Goal: Information Seeking & Learning: Learn about a topic

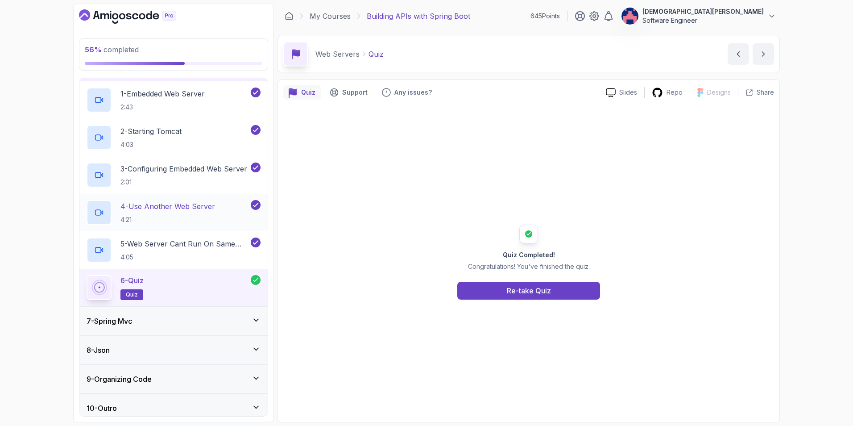
scroll to position [177, 0]
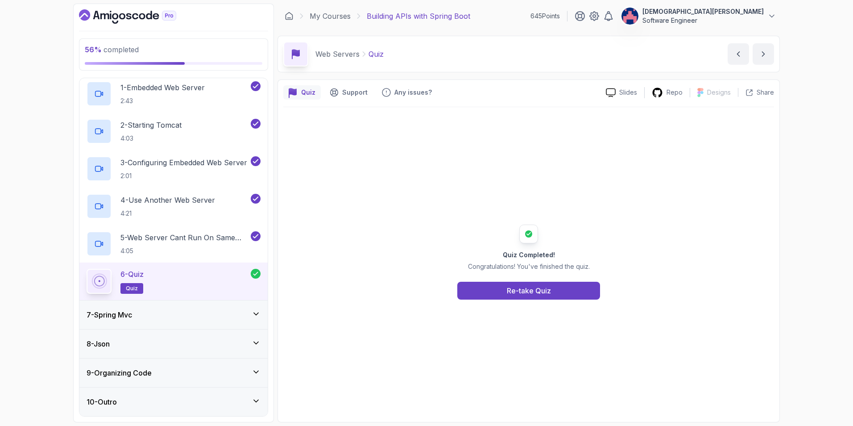
click at [221, 310] on div "7 - Spring Mvc" at bounding box center [174, 314] width 174 height 11
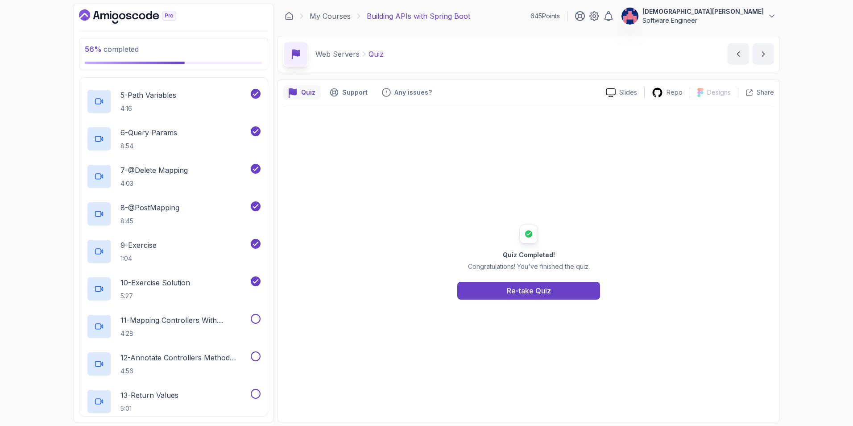
scroll to position [357, 0]
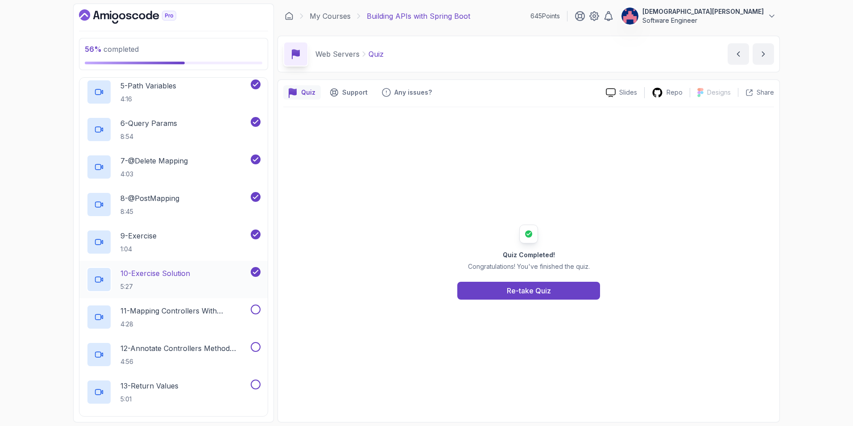
click at [220, 272] on div "10 - Exercise Solution 5:27" at bounding box center [168, 279] width 162 height 25
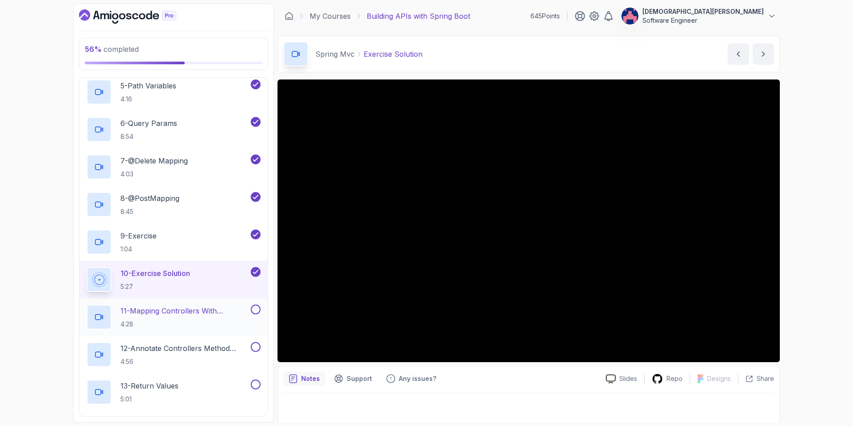
click at [218, 312] on p "11 - Mapping Controllers With @Requestmapping" at bounding box center [185, 310] width 129 height 11
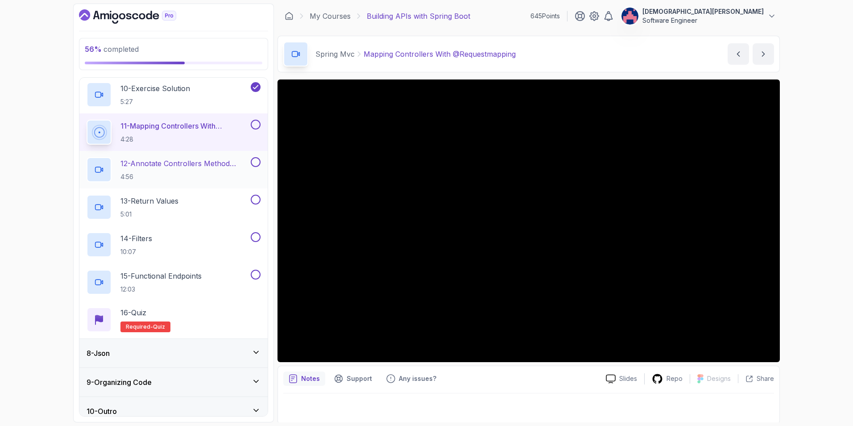
scroll to position [551, 0]
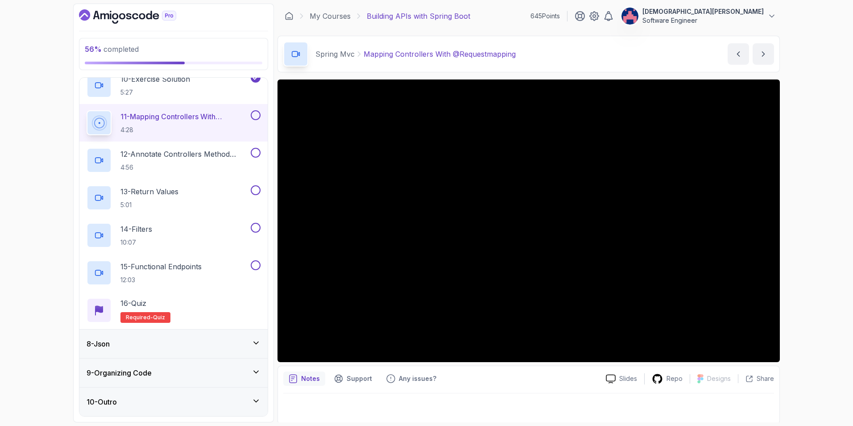
click at [211, 339] on div "8 - Json" at bounding box center [174, 343] width 174 height 11
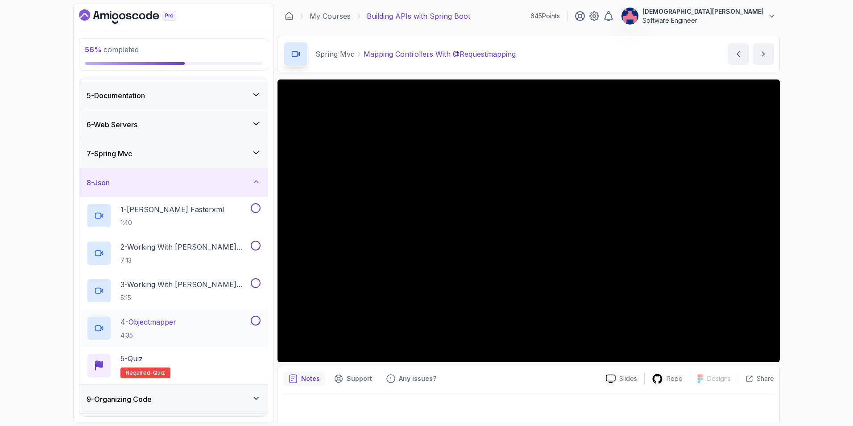
scroll to position [134, 0]
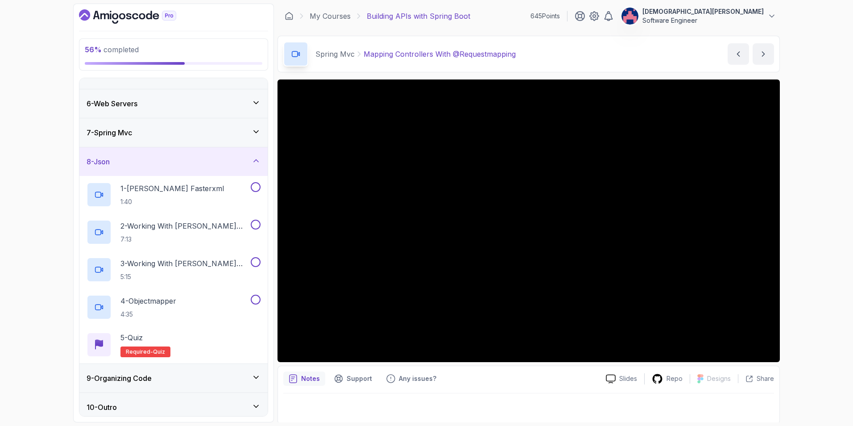
click at [251, 163] on div "8 - Json" at bounding box center [174, 161] width 174 height 11
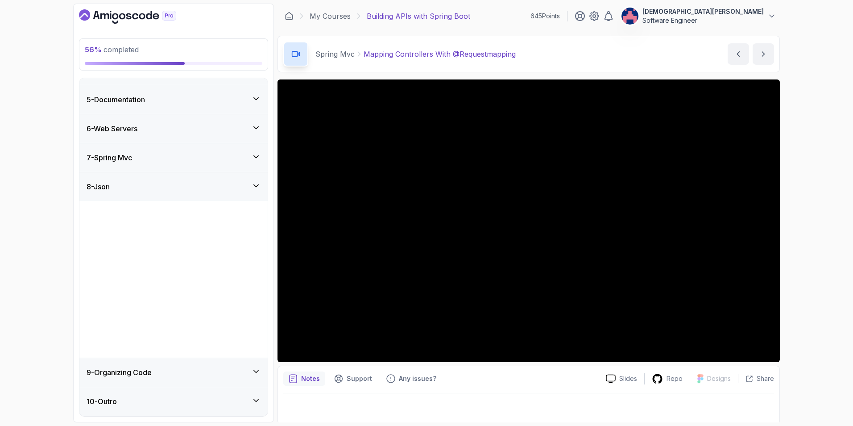
scroll to position [0, 0]
